Goal: Task Accomplishment & Management: Use online tool/utility

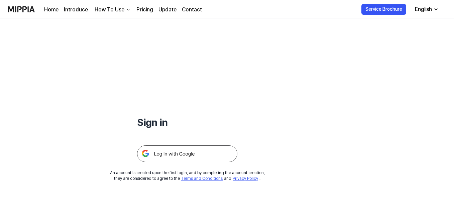
click at [209, 156] on img at bounding box center [187, 153] width 100 height 17
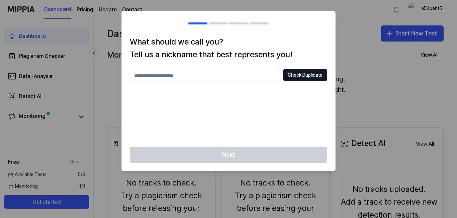
click at [354, 71] on div at bounding box center [228, 109] width 457 height 218
click at [298, 150] on div "Next" at bounding box center [228, 159] width 213 height 24
click at [311, 76] on button "Check Duplicate" at bounding box center [305, 75] width 44 height 12
click at [247, 78] on input "text" at bounding box center [205, 75] width 151 height 13
type input "*****"
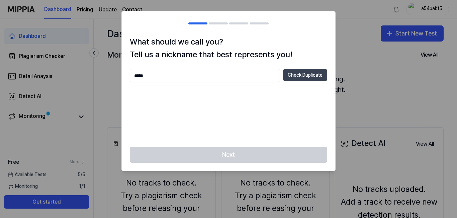
click at [286, 75] on button "Check Duplicate" at bounding box center [305, 75] width 44 height 12
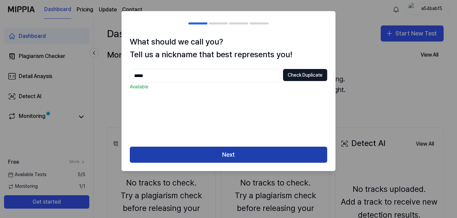
click at [224, 155] on button "Next" at bounding box center [228, 155] width 197 height 16
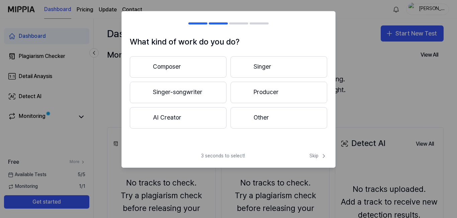
click at [216, 66] on button "Composer" at bounding box center [178, 66] width 97 height 21
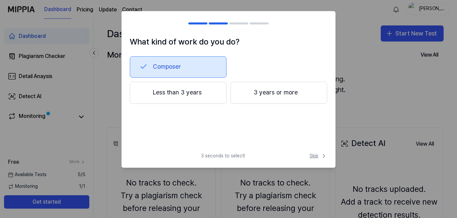
click at [311, 154] on span "Skip" at bounding box center [318, 156] width 18 height 7
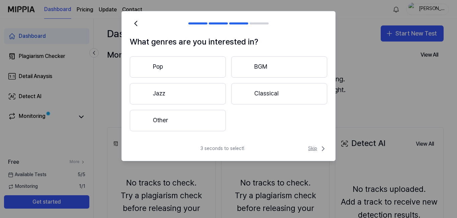
click at [308, 150] on span "Skip" at bounding box center [317, 149] width 19 height 8
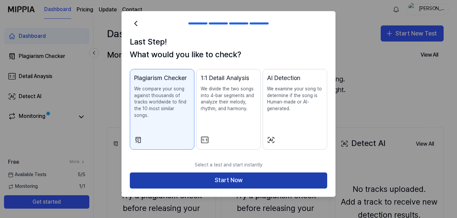
click at [270, 172] on button "Start Now" at bounding box center [228, 180] width 197 height 16
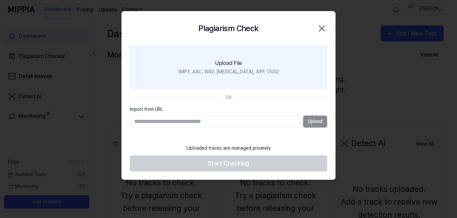
click at [241, 77] on label "Upload File (MP3, AAC, WAV, FLAC, AIFF, OGG)" at bounding box center [228, 67] width 197 height 43
click at [0, 0] on input "Upload File (MP3, AAC, WAV, FLAC, AIFF, OGG)" at bounding box center [0, 0] width 0 height 0
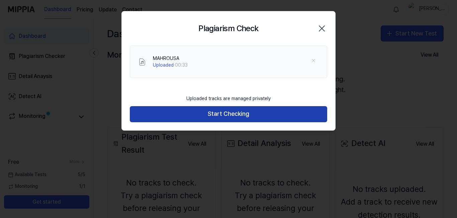
click at [202, 113] on button "Start Checking" at bounding box center [228, 114] width 197 height 16
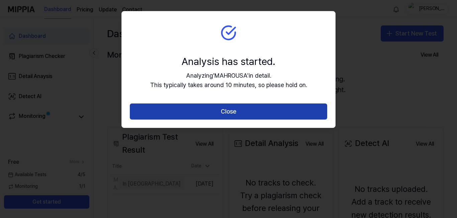
click at [202, 116] on button "Close" at bounding box center [228, 111] width 197 height 16
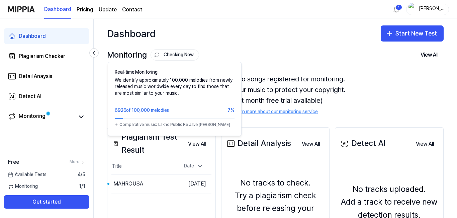
click at [165, 53] on button "Checking Now" at bounding box center [175, 54] width 49 height 11
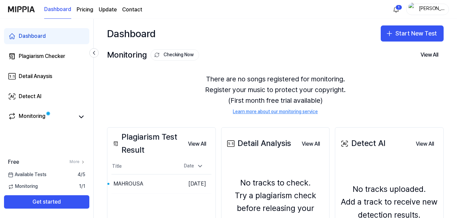
click at [164, 53] on button "Checking Now" at bounding box center [175, 54] width 49 height 11
click at [138, 50] on div "Monitoring Checking Now" at bounding box center [153, 55] width 92 height 13
click at [419, 37] on button "Start New Test" at bounding box center [412, 33] width 63 height 16
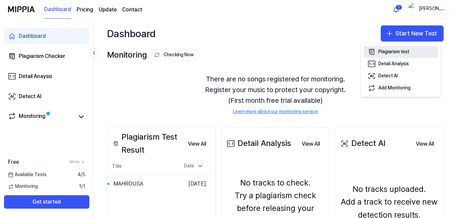
click at [406, 53] on div "Plagiarism test" at bounding box center [393, 52] width 31 height 7
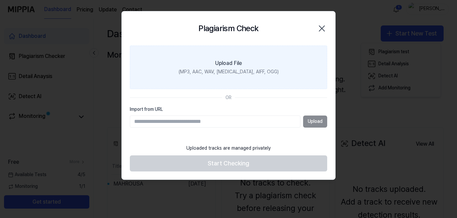
click at [239, 69] on div "(MP3, AAC, WAV, FLAC, AIFF, OGG)" at bounding box center [229, 72] width 100 height 7
click at [0, 0] on input "Upload File (MP3, AAC, WAV, FLAC, AIFF, OGG)" at bounding box center [0, 0] width 0 height 0
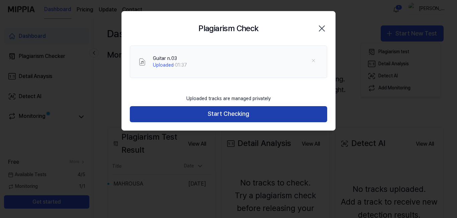
click at [239, 112] on button "Start Checking" at bounding box center [228, 114] width 197 height 16
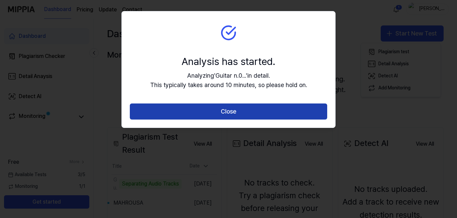
click at [310, 104] on button "Close" at bounding box center [228, 111] width 197 height 16
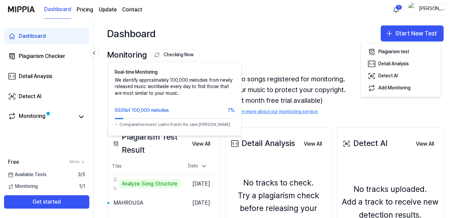
click at [177, 56] on button "Checking Now" at bounding box center [175, 54] width 49 height 11
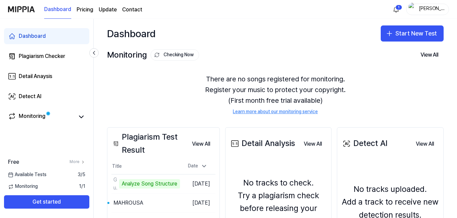
click at [187, 54] on button "Checking Now" at bounding box center [175, 54] width 49 height 11
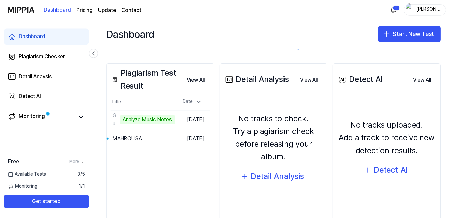
scroll to position [84, 0]
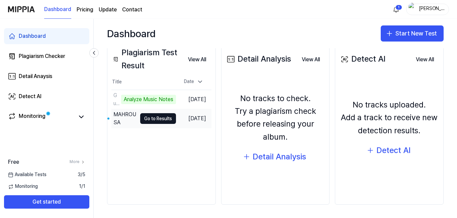
click at [184, 118] on td "Sep 17, 2025" at bounding box center [193, 118] width 35 height 19
drag, startPoint x: 182, startPoint y: 117, endPoint x: 127, endPoint y: 116, distance: 54.9
click at [127, 116] on div "MAHROUSA" at bounding box center [124, 118] width 23 height 16
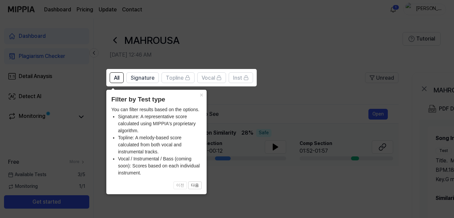
click at [276, 87] on icon at bounding box center [228, 109] width 457 height 218
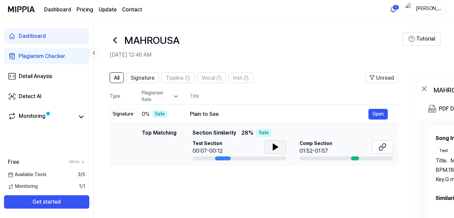
click at [275, 149] on icon at bounding box center [275, 147] width 5 height 6
click at [304, 147] on div "01:52-01:57" at bounding box center [316, 151] width 33 height 8
click at [212, 113] on div "Plain to See" at bounding box center [279, 114] width 179 height 8
click at [84, 113] on icon at bounding box center [81, 117] width 8 height 8
click at [83, 113] on icon at bounding box center [81, 117] width 8 height 8
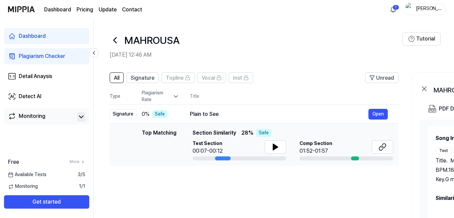
click at [190, 96] on tr "Type Plagiarism Rate Title" at bounding box center [254, 96] width 289 height 16
click at [161, 93] on div "Plagiarism Rate" at bounding box center [160, 96] width 37 height 13
click at [121, 94] on th "Type" at bounding box center [123, 96] width 27 height 16
drag, startPoint x: 259, startPoint y: 212, endPoint x: 281, endPoint y: 208, distance: 22.1
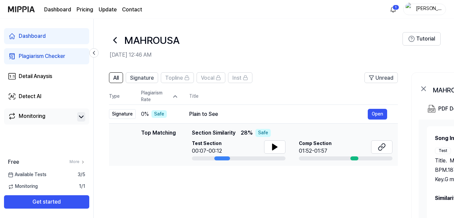
click at [281, 207] on div "All Signature Topline Vocal Inst Unread All Signature Topline Vocal Inst Type P…" at bounding box center [253, 198] width 289 height 252
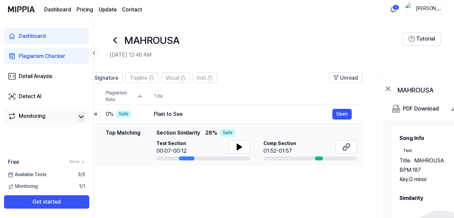
drag, startPoint x: 280, startPoint y: 208, endPoint x: 242, endPoint y: 205, distance: 38.3
click at [242, 205] on div "All Signature Topline Vocal Inst Unread All Signature Topline Vocal Inst Type P…" at bounding box center [218, 198] width 289 height 252
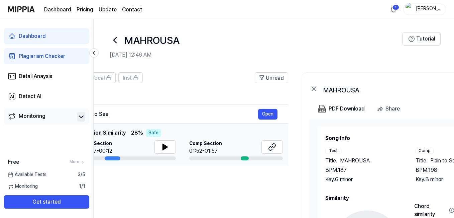
drag, startPoint x: 242, startPoint y: 205, endPoint x: 170, endPoint y: 196, distance: 72.8
click at [170, 196] on div "All Signature Topline Vocal Inst Unread All Signature Topline Vocal Inst Type P…" at bounding box center [143, 198] width 289 height 252
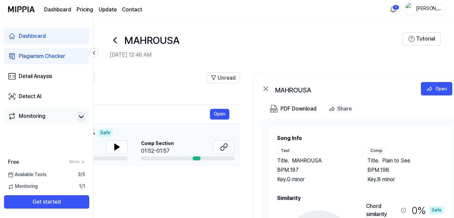
scroll to position [0, 179]
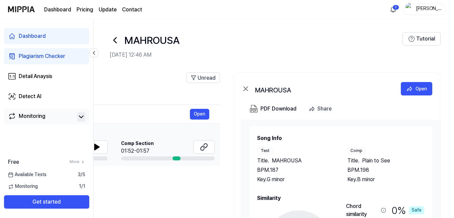
drag, startPoint x: 228, startPoint y: 196, endPoint x: 141, endPoint y: 180, distance: 88.5
click at [141, 180] on div "All Signature Topline Vocal Inst Unread All Signature Topline Vocal Inst Type P…" at bounding box center [75, 198] width 289 height 252
drag, startPoint x: 162, startPoint y: 177, endPoint x: 162, endPoint y: 171, distance: 6.4
click at [162, 171] on div "All Signature Topline Vocal Inst Unread All Signature Topline Vocal Inst Type P…" at bounding box center [75, 198] width 289 height 252
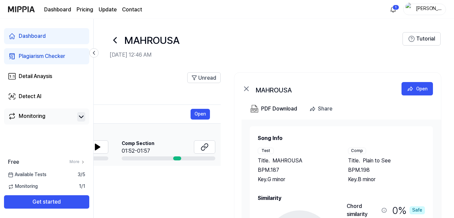
drag, startPoint x: 437, startPoint y: 150, endPoint x: 437, endPoint y: 141, distance: 9.7
click at [437, 141] on div "Song Info Test Title . MAHROUSA BPM. 187 Key. G minor Comp Title . Plain to See…" at bounding box center [341, 215] width 199 height 193
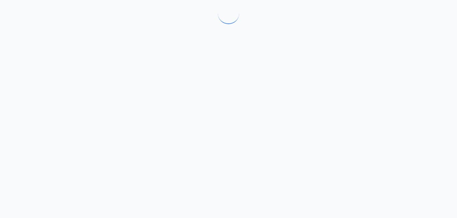
drag, startPoint x: 439, startPoint y: 145, endPoint x: 438, endPoint y: 150, distance: 4.4
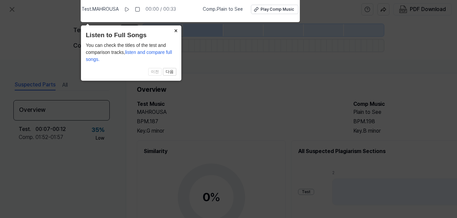
click at [175, 30] on button "×" at bounding box center [176, 29] width 11 height 9
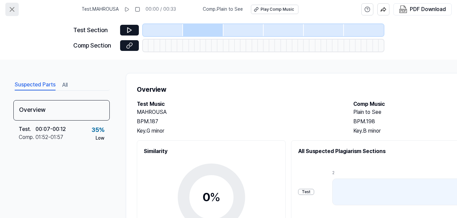
click at [15, 9] on icon at bounding box center [12, 9] width 8 height 8
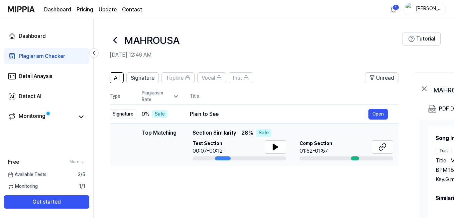
click at [412, 153] on div "All Signature Topline Vocal Inst Unread All Signature Topline Vocal Inst Type P…" at bounding box center [363, 202] width 539 height 272
click at [69, 113] on link "Monitoring" at bounding box center [41, 116] width 67 height 9
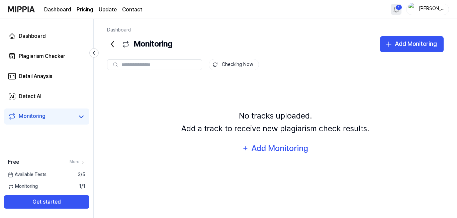
click at [392, 9] on html "Dashboard Pricing Update Contact 1 holen Dashboard Plagiarism Checker Detail An…" at bounding box center [228, 109] width 457 height 218
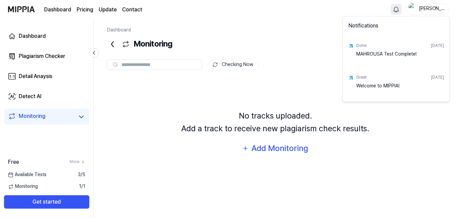
click at [435, 49] on div "Done Sep 17, 2025" at bounding box center [400, 45] width 88 height 10
click at [379, 51] on div "MAHROUSA Test Complete!" at bounding box center [400, 57] width 88 height 13
click at [350, 42] on div "Done Sep 17, 2025 MAHROUSA Test Complete!" at bounding box center [396, 52] width 104 height 32
click at [276, 34] on html "Dashboard Pricing Update Contact holen Dashboard Plagiarism Checker Detail Anay…" at bounding box center [228, 109] width 457 height 218
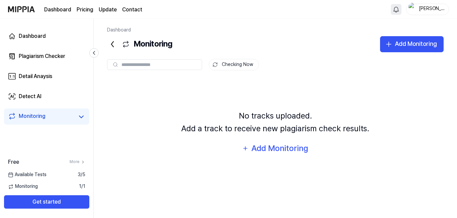
click at [62, 174] on div "Available Tests 3 / 5" at bounding box center [46, 174] width 93 height 7
click at [72, 173] on div "Available Tests 3 / 5" at bounding box center [46, 174] width 93 height 7
click at [82, 176] on span "3 / 5" at bounding box center [82, 174] width 8 height 7
click at [85, 161] on div "Free More" at bounding box center [46, 162] width 93 height 8
click at [81, 161] on icon at bounding box center [83, 162] width 5 height 5
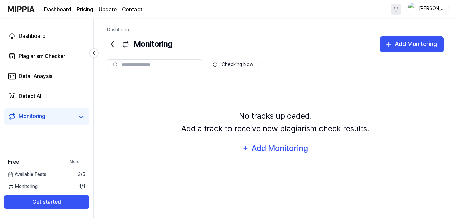
click at [81, 161] on icon at bounding box center [83, 162] width 5 height 5
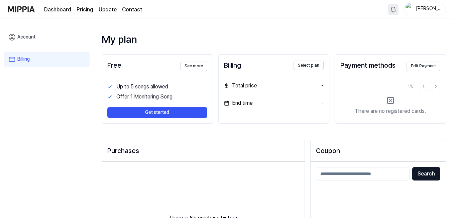
click at [30, 33] on link "Account" at bounding box center [47, 36] width 86 height 15
click at [30, 34] on link "Account" at bounding box center [47, 36] width 86 height 15
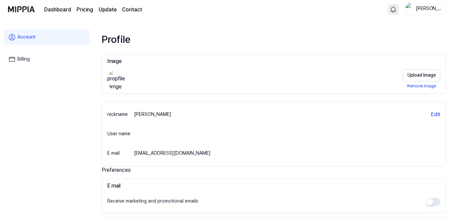
click at [30, 36] on link "Account" at bounding box center [47, 36] width 86 height 15
click at [43, 56] on link "Billing" at bounding box center [47, 59] width 86 height 15
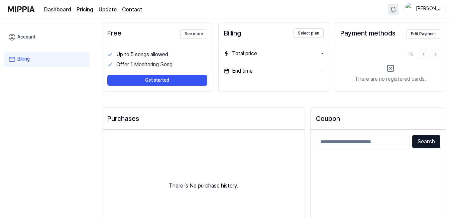
click at [69, 23] on div "Account Billing" at bounding box center [47, 44] width 86 height 50
click at [64, 10] on link "Dashboard" at bounding box center [57, 10] width 27 height 8
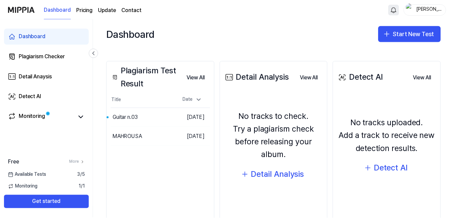
scroll to position [66, 0]
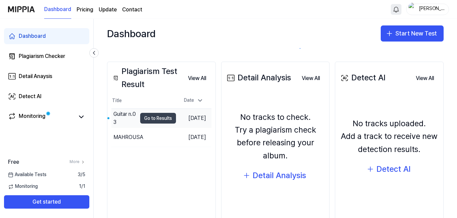
click at [159, 115] on button "Go to Results" at bounding box center [158, 118] width 36 height 11
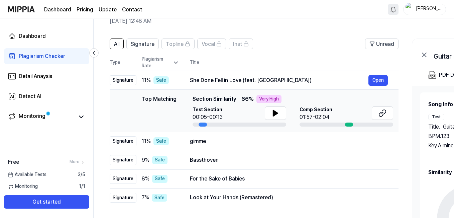
scroll to position [33, 0]
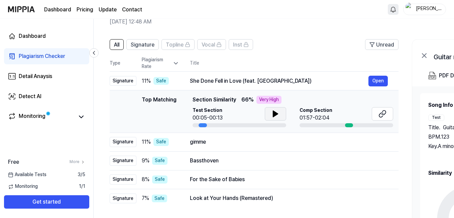
click at [279, 117] on icon at bounding box center [276, 114] width 8 height 8
click at [318, 113] on span "Comp Section" at bounding box center [316, 110] width 33 height 7
click at [291, 94] on td "Top Matching Top Matching Section Similarity 66 % Very High Test Section 00:05-…" at bounding box center [254, 111] width 289 height 42
click at [287, 83] on div "She Done Fell in Love (feat. Trina)" at bounding box center [279, 81] width 179 height 8
click at [374, 80] on button "Open" at bounding box center [378, 81] width 19 height 11
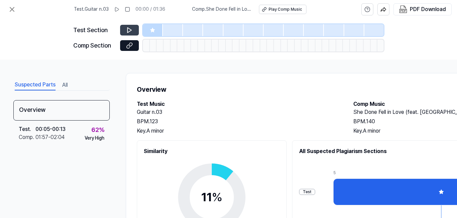
click at [131, 30] on icon at bounding box center [129, 30] width 4 height 5
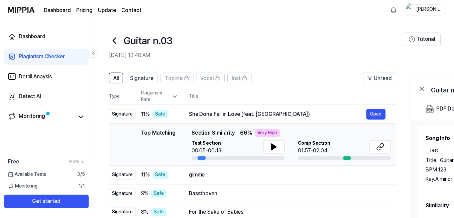
scroll to position [33, 0]
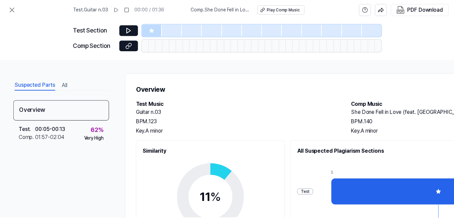
scroll to position [33, 0]
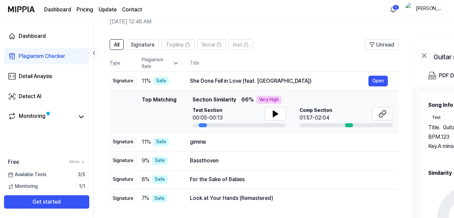
click at [103, 110] on div "All Signature Topline Vocal Inst Unread All Signature Topline Vocal Inst Type P…" at bounding box center [363, 168] width 539 height 272
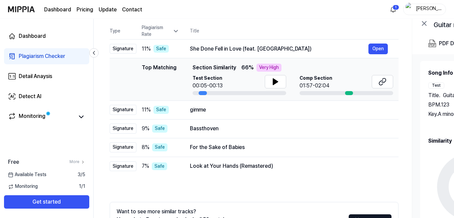
scroll to position [73, 0]
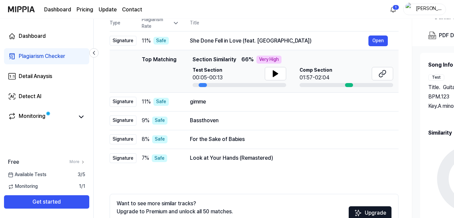
click at [201, 182] on div "All Signature Topline Vocal Inst Unread All Signature Topline Vocal Inst Type P…" at bounding box center [254, 125] width 289 height 252
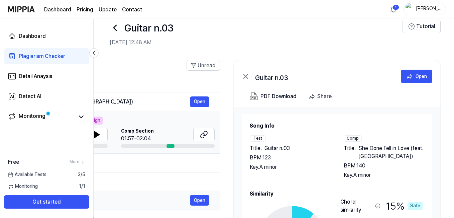
scroll to position [26, 0]
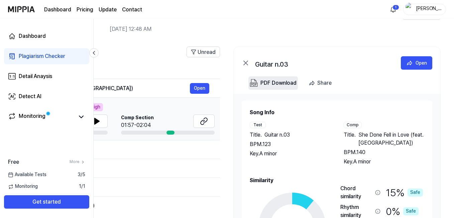
click at [274, 82] on div "PDF Download" at bounding box center [279, 83] width 36 height 9
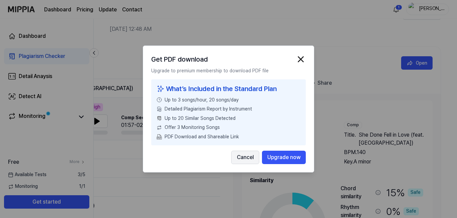
click at [254, 156] on button "Cancel" at bounding box center [245, 157] width 28 height 13
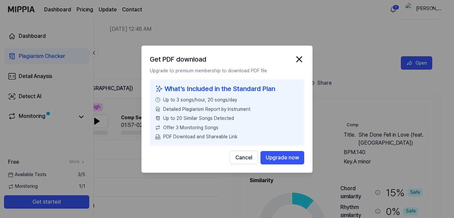
scroll to position [0, 176]
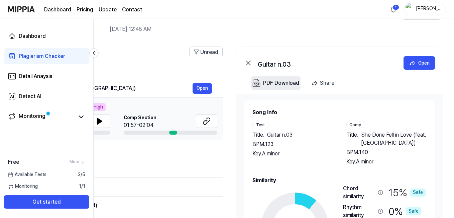
click at [274, 84] on div "PDF Download" at bounding box center [281, 83] width 36 height 9
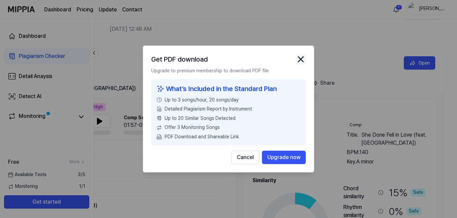
click at [299, 59] on img "button" at bounding box center [301, 59] width 10 height 10
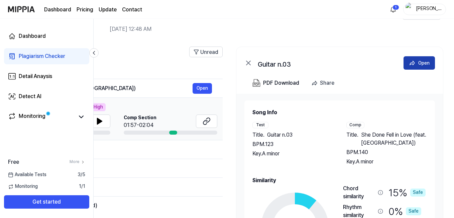
click at [419, 62] on div "Open" at bounding box center [424, 62] width 11 height 7
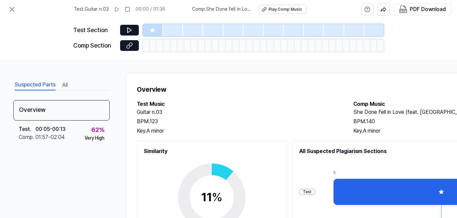
click at [265, 88] on h1 "Overview" at bounding box center [347, 89] width 420 height 11
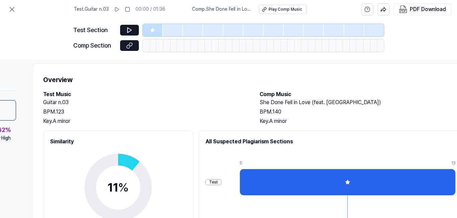
scroll to position [6, 94]
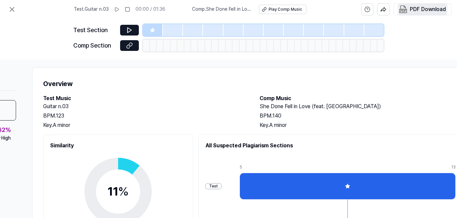
click at [417, 9] on div "PDF Download" at bounding box center [428, 9] width 36 height 9
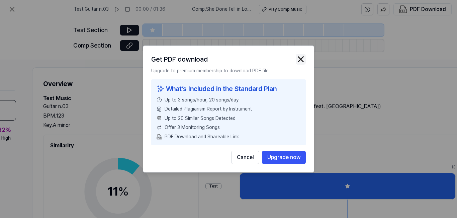
click at [301, 55] on img "button" at bounding box center [301, 59] width 10 height 10
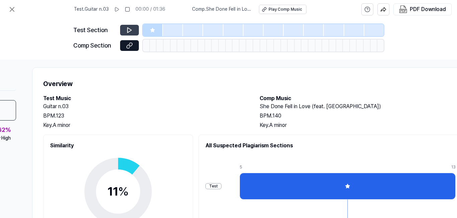
click at [132, 33] on icon at bounding box center [129, 30] width 7 height 7
click at [126, 22] on div "Test Section Comp Section" at bounding box center [228, 39] width 310 height 41
click at [129, 33] on button at bounding box center [129, 30] width 19 height 11
drag, startPoint x: 129, startPoint y: 37, endPoint x: 133, endPoint y: 73, distance: 35.7
click at [133, 73] on div "Test . Guitar n.03 00:00 / 01:36 Comp . She Done Fell in Love (feat. Trina) Pla…" at bounding box center [228, 109] width 457 height 218
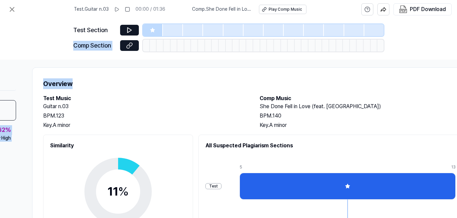
click at [133, 73] on div "Overview Test Music Guitar n.03 BPM. 123 Key. A minor Comp Music She Done Fell …" at bounding box center [253, 201] width 442 height 268
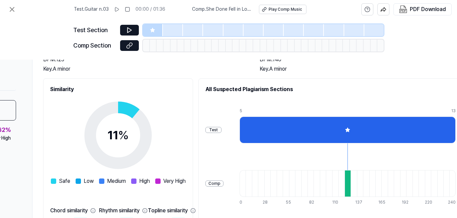
scroll to position [32, 94]
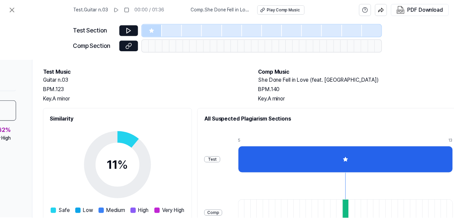
scroll to position [26, 0]
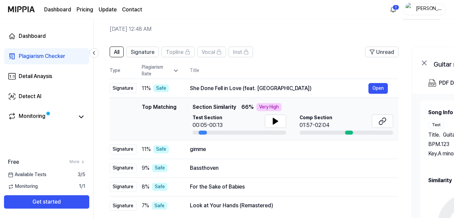
click at [412, 40] on div "All Signature Topline Vocal Inst Unread All Signature Topline Vocal Inst Type P…" at bounding box center [363, 176] width 539 height 272
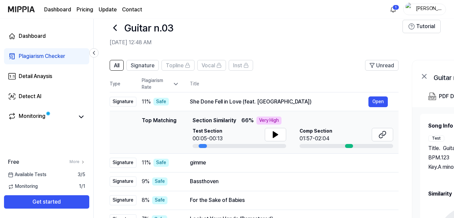
scroll to position [0, 0]
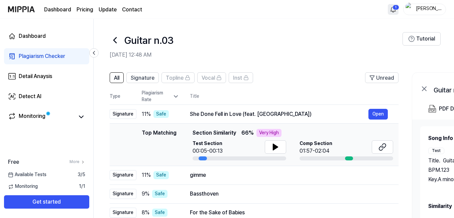
click at [395, 11] on html "Dashboard Pricing Update Contact 1 holen Dashboard Plagiarism Checker Detail An…" at bounding box center [227, 109] width 454 height 218
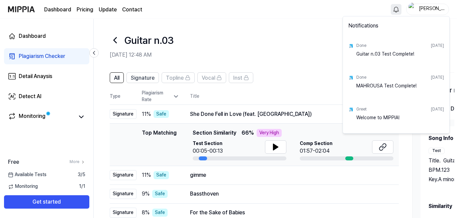
click at [294, 22] on html "Dashboard Pricing Update Contact holen Dashboard Plagiarism Checker Detail Anay…" at bounding box center [228, 109] width 457 height 218
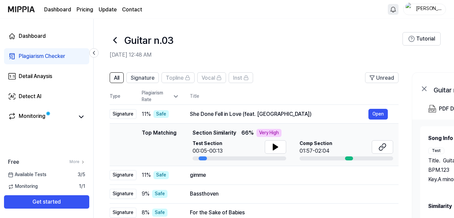
click at [117, 38] on icon at bounding box center [115, 40] width 11 height 11
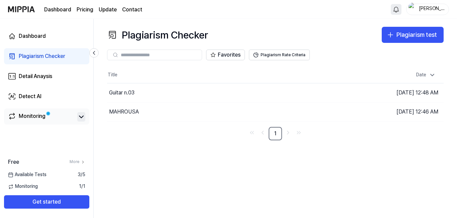
click at [82, 120] on icon at bounding box center [81, 117] width 8 height 8
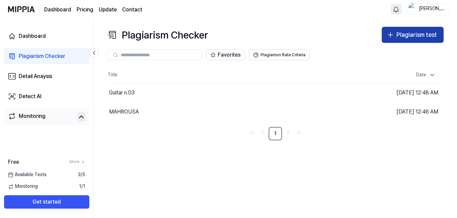
click at [393, 35] on icon "button" at bounding box center [390, 35] width 8 height 8
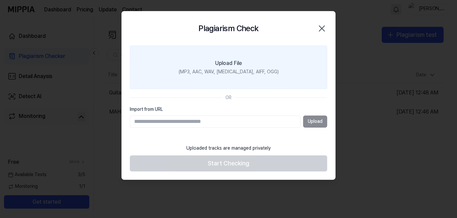
click at [248, 71] on div "(MP3, AAC, WAV, FLAC, AIFF, OGG)" at bounding box center [229, 72] width 100 height 7
click at [0, 0] on input "Upload File (MP3, AAC, WAV, FLAC, AIFF, OGG)" at bounding box center [0, 0] width 0 height 0
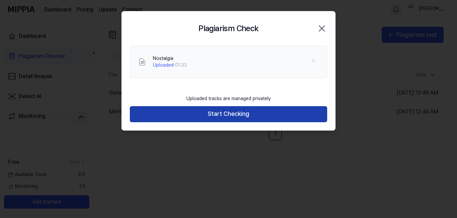
click at [268, 118] on button "Start Checking" at bounding box center [228, 114] width 197 height 16
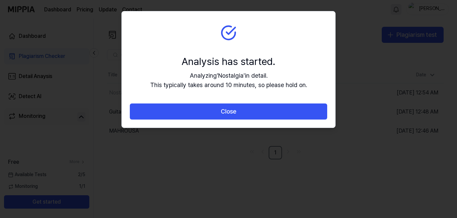
click at [252, 175] on body "Dashboard Pricing Update Contact holen Dashboard Plagiarism Checker Detail Anay…" at bounding box center [228, 109] width 457 height 218
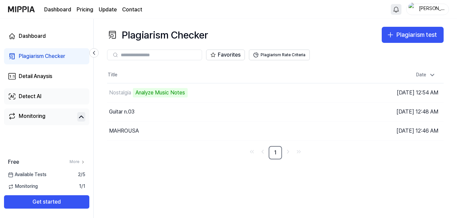
click at [63, 95] on link "Detect AI" at bounding box center [46, 96] width 85 height 16
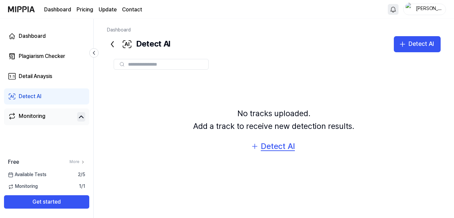
click at [267, 145] on div "Detect AI" at bounding box center [278, 146] width 34 height 13
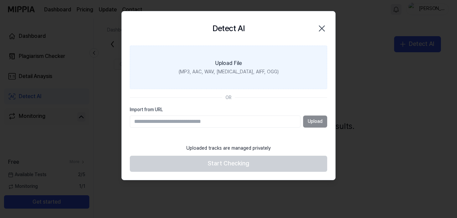
click at [233, 64] on div "Upload File" at bounding box center [228, 63] width 27 height 8
click at [0, 0] on input "Upload File (MP3, AAC, WAV, FLAC, AIFF, OGG)" at bounding box center [0, 0] width 0 height 0
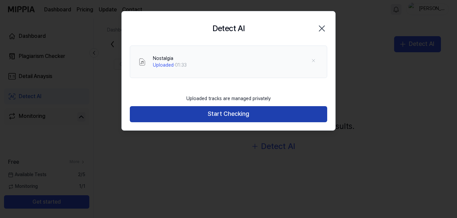
click at [233, 114] on button "Start Checking" at bounding box center [228, 114] width 197 height 16
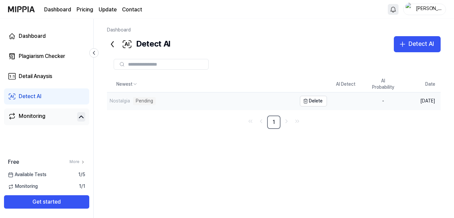
click at [125, 101] on div "Nostalgia" at bounding box center [120, 101] width 20 height 7
click at [384, 102] on div "2 %" at bounding box center [383, 101] width 27 height 7
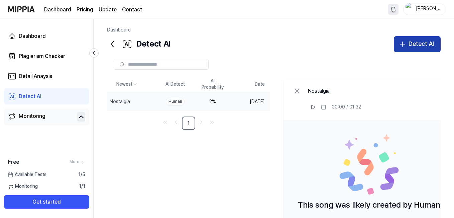
click at [394, 44] on button "Detect AI" at bounding box center [417, 44] width 47 height 16
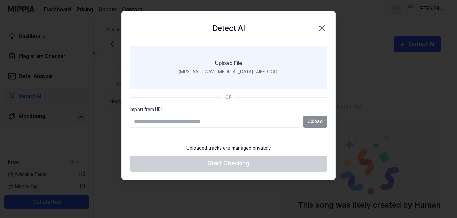
click at [259, 59] on label "Upload File (MP3, AAC, WAV, FLAC, AIFF, OGG)" at bounding box center [228, 67] width 197 height 43
click at [0, 0] on input "Upload File (MP3, AAC, WAV, FLAC, AIFF, OGG)" at bounding box center [0, 0] width 0 height 0
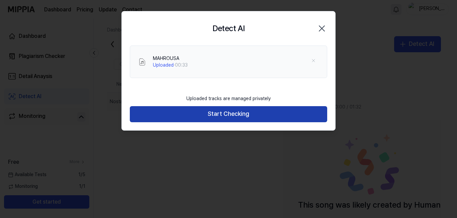
click at [251, 114] on button "Start Checking" at bounding box center [228, 114] width 197 height 16
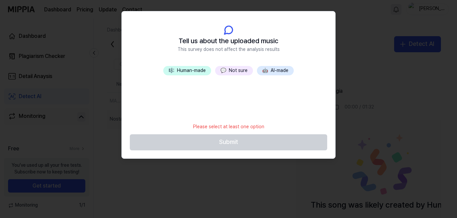
click at [235, 160] on div at bounding box center [228, 109] width 457 height 218
click at [236, 165] on div at bounding box center [228, 109] width 457 height 218
click at [329, 18] on header "Tell us about the uploaded music This survey does not affect the analysis resul…" at bounding box center [228, 38] width 213 height 55
click at [227, 70] on button "💬 Not sure" at bounding box center [234, 70] width 38 height 9
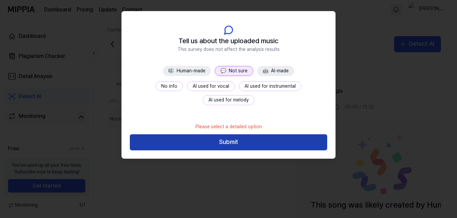
click at [219, 143] on button "Submit" at bounding box center [228, 142] width 197 height 16
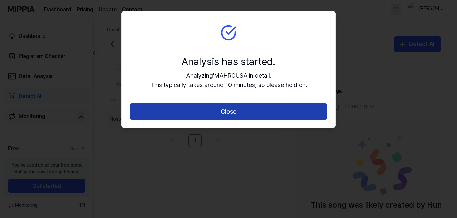
click at [221, 108] on button "Close" at bounding box center [228, 111] width 197 height 16
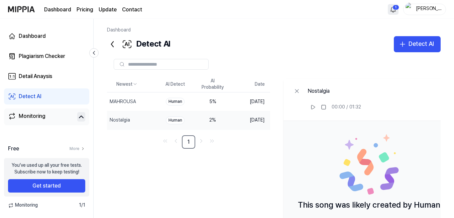
click at [393, 9] on html "Dashboard Pricing Update Contact 1 holen Dashboard Plagiarism Checker Detail An…" at bounding box center [227, 109] width 454 height 218
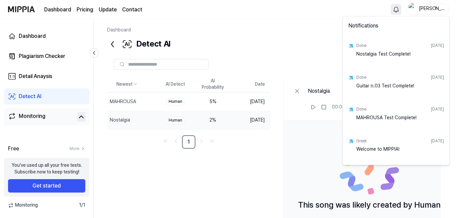
click at [385, 49] on div "Done Sep 17, 2025" at bounding box center [400, 45] width 88 height 10
click at [383, 54] on div "Nostalgia Test Complete!" at bounding box center [400, 57] width 88 height 13
click at [363, 46] on div "Done" at bounding box center [361, 46] width 10 height 6
click at [55, 55] on html "Dashboard Pricing Update Contact holen Dashboard Plagiarism Checker Detail Anay…" at bounding box center [228, 109] width 457 height 218
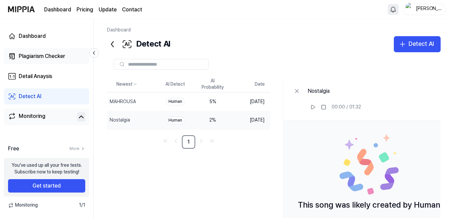
click at [55, 55] on div "Plagiarism Checker" at bounding box center [42, 56] width 47 height 8
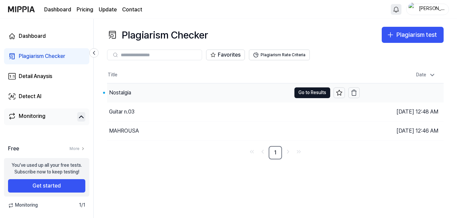
click at [125, 90] on div "Nostalgia" at bounding box center [120, 93] width 22 height 8
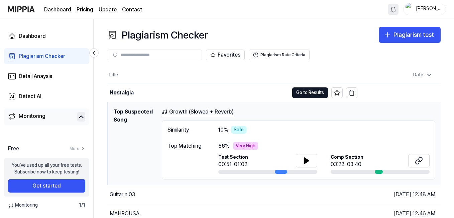
click at [274, 145] on div "66 % Very High" at bounding box center [323, 146] width 211 height 8
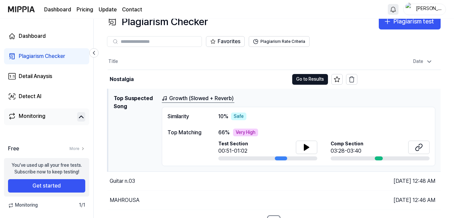
scroll to position [24, 0]
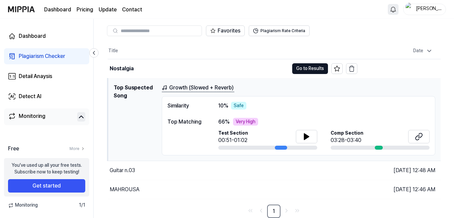
click at [277, 111] on div "Similarity 10 % Safe Top Matching 66 % Very High Test Section 00:51-01:02 Comp …" at bounding box center [299, 126] width 274 height 60
click at [241, 116] on div "Similarity 10 % Safe Top Matching 66 % Very High Test Section 00:51-01:02 Comp …" at bounding box center [299, 126] width 274 height 60
click at [194, 123] on div "Top Matching" at bounding box center [186, 122] width 37 height 8
click at [226, 124] on span "66 %" at bounding box center [223, 122] width 11 height 8
click at [199, 84] on link "Growth (Slowed + Reverb)" at bounding box center [198, 88] width 73 height 8
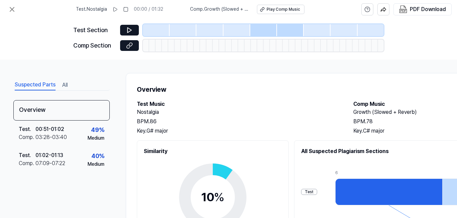
click at [206, 104] on h2 "Test Music" at bounding box center [238, 104] width 203 height 8
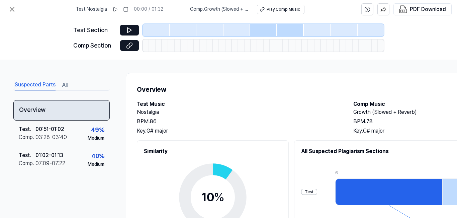
click at [66, 112] on div "Overview" at bounding box center [61, 110] width 96 height 20
click at [66, 114] on div "Overview" at bounding box center [61, 110] width 96 height 20
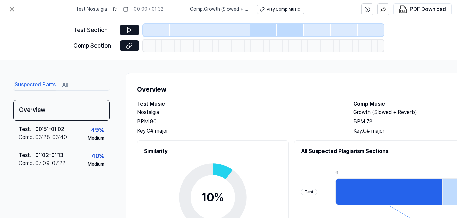
click at [66, 83] on button "All" at bounding box center [64, 85] width 5 height 11
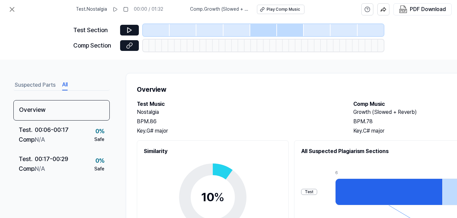
click at [46, 85] on button "Suspected Parts" at bounding box center [35, 85] width 41 height 11
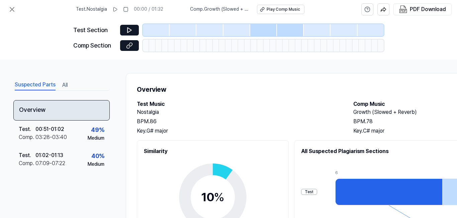
click at [80, 105] on div "Overview" at bounding box center [61, 110] width 96 height 20
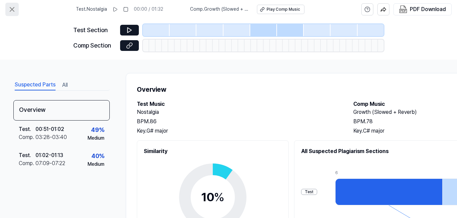
click at [14, 12] on icon at bounding box center [12, 9] width 8 height 8
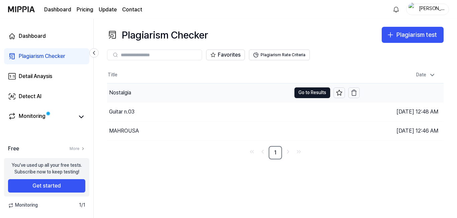
click at [130, 87] on div "Nostalgia" at bounding box center [199, 92] width 184 height 19
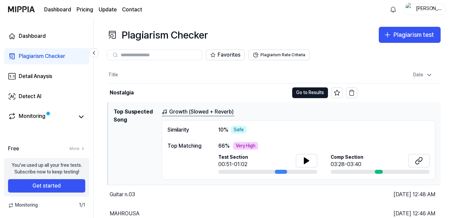
click at [206, 145] on div "Top Matching 66 % Very High Test Section 00:51-01:02 Comp Section 03:28-03:40" at bounding box center [299, 158] width 262 height 32
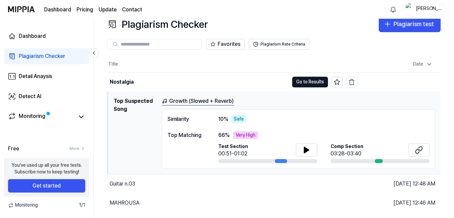
scroll to position [24, 0]
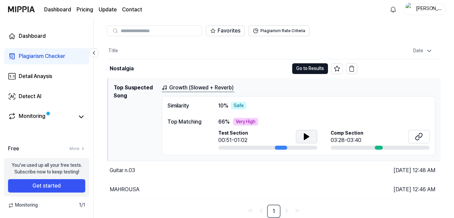
click at [308, 138] on icon at bounding box center [307, 136] width 8 height 8
click at [240, 122] on div "Very High" at bounding box center [245, 122] width 25 height 8
click at [191, 123] on div "Top Matching" at bounding box center [186, 122] width 37 height 8
click at [182, 106] on div "Similarity" at bounding box center [186, 106] width 37 height 8
click at [184, 86] on link "Growth (Slowed + Reverb)" at bounding box center [198, 88] width 73 height 8
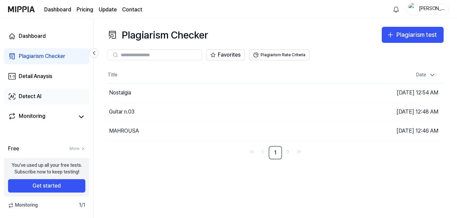
click at [39, 93] on div "Detect AI" at bounding box center [30, 96] width 23 height 8
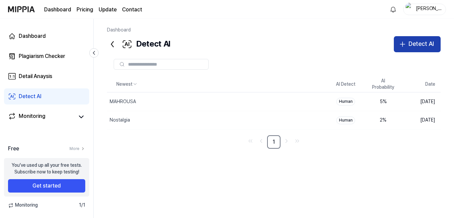
click at [410, 42] on div "Detect AI" at bounding box center [421, 44] width 25 height 10
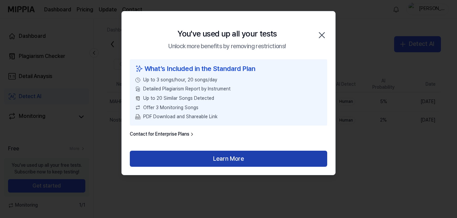
click at [215, 159] on button "Learn More" at bounding box center [228, 159] width 197 height 16
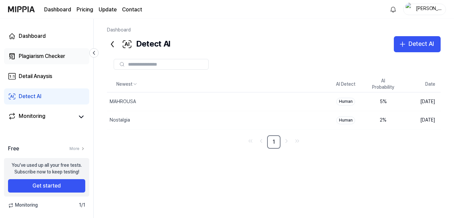
click at [58, 51] on link "Plagiarism Checker" at bounding box center [46, 56] width 85 height 16
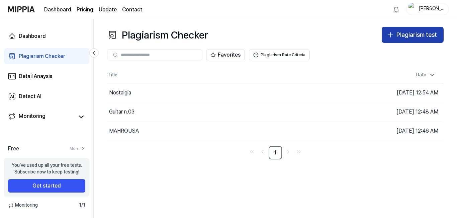
click at [413, 35] on div "Plagiarism test" at bounding box center [416, 35] width 40 height 10
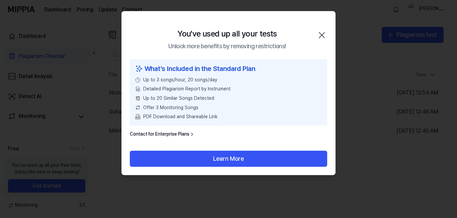
click at [324, 31] on icon "button" at bounding box center [322, 35] width 11 height 11
